Goal: Task Accomplishment & Management: Use online tool/utility

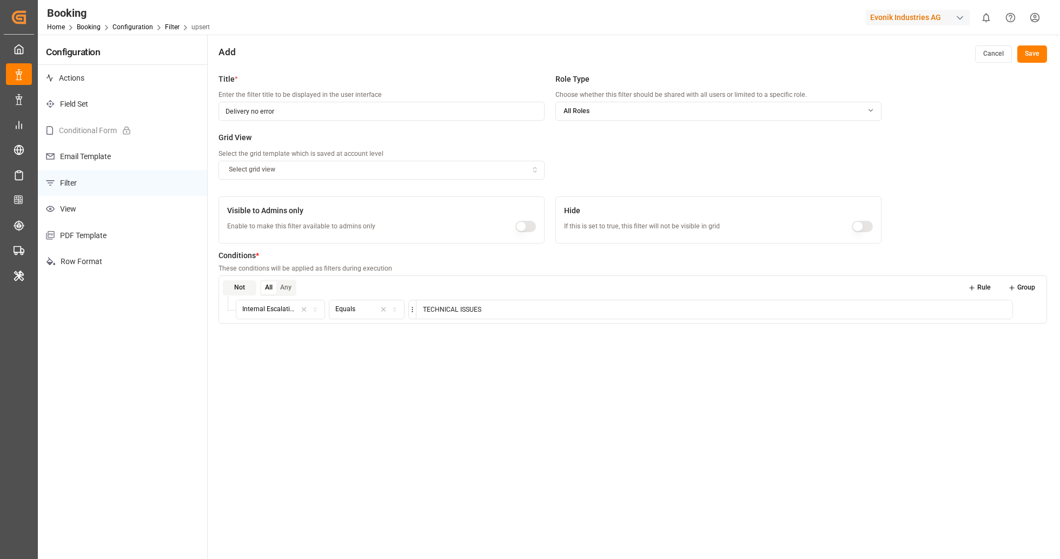
click at [975, 290] on icon at bounding box center [972, 288] width 8 height 8
click at [982, 291] on button "Rule" at bounding box center [980, 287] width 38 height 15
click at [297, 339] on button "Field" at bounding box center [274, 332] width 76 height 19
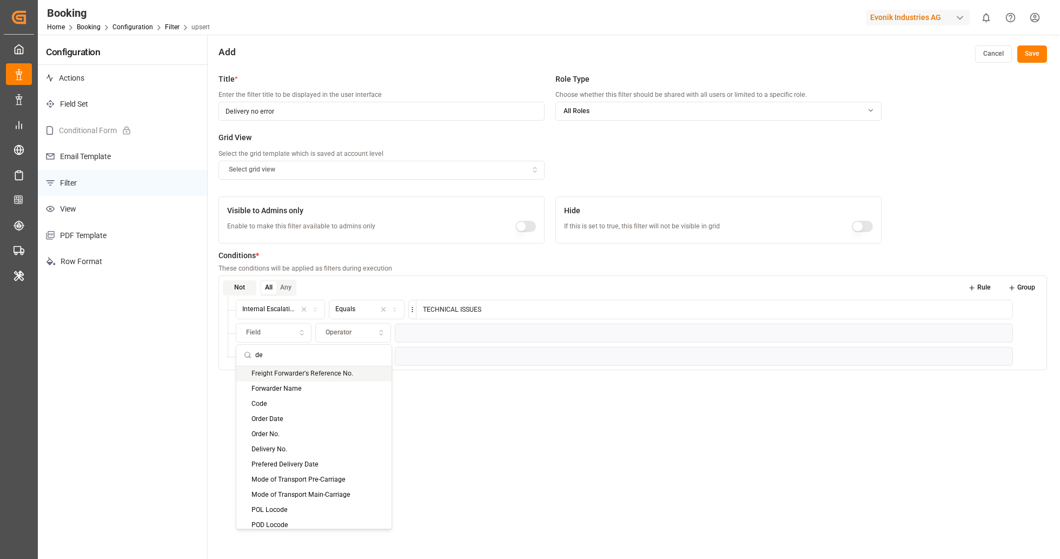
type input "de"
